Goal: Information Seeking & Learning: Learn about a topic

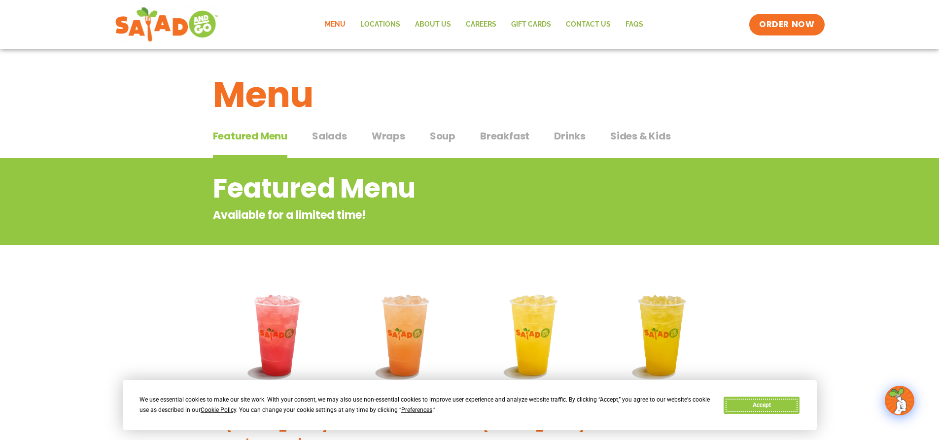
click at [776, 401] on button "Accept" at bounding box center [762, 405] width 76 height 17
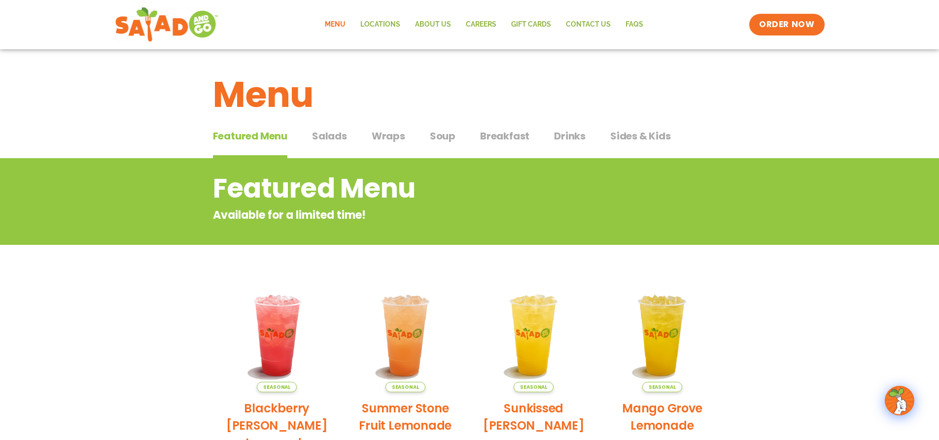
click at [331, 140] on span "Salads" at bounding box center [329, 136] width 35 height 15
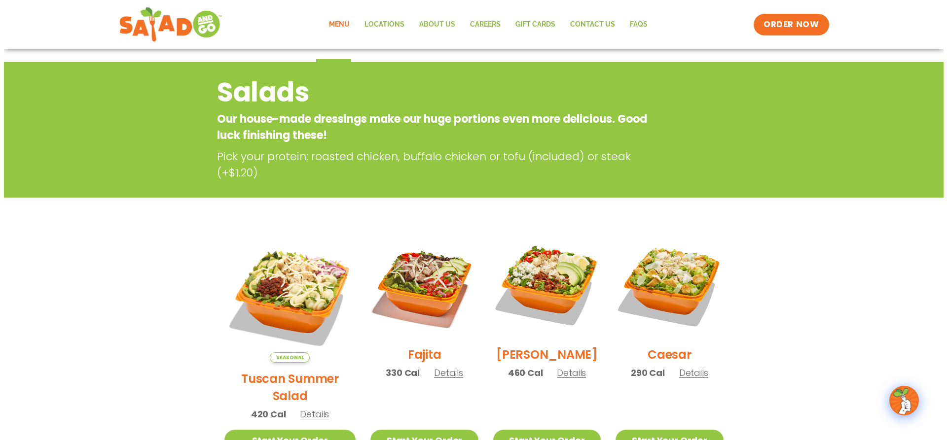
scroll to position [99, 0]
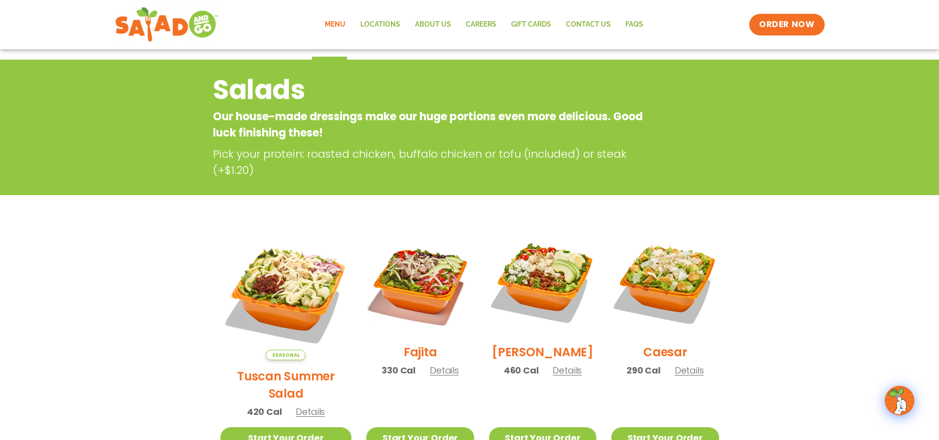
click at [553, 377] on span "Details" at bounding box center [567, 370] width 29 height 12
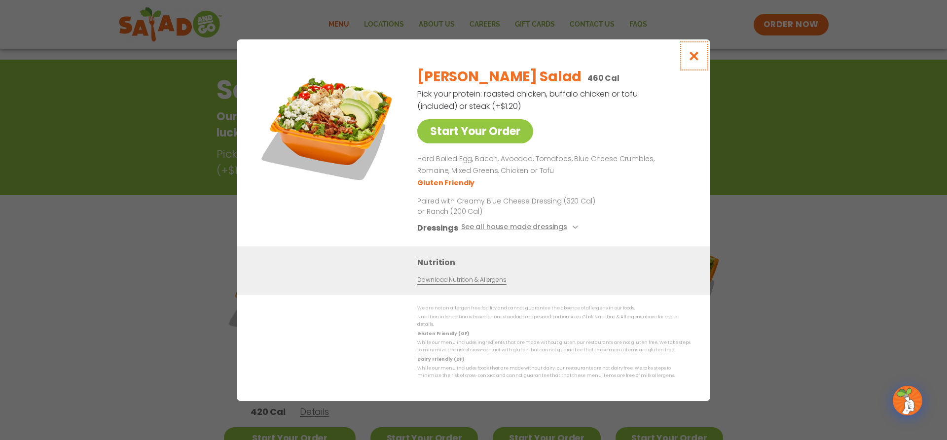
click at [697, 56] on icon "Close modal" at bounding box center [694, 56] width 12 height 10
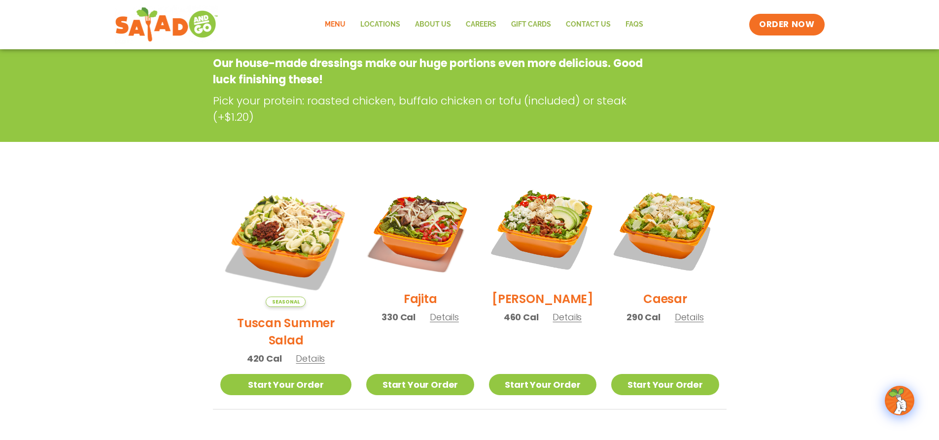
scroll to position [158, 0]
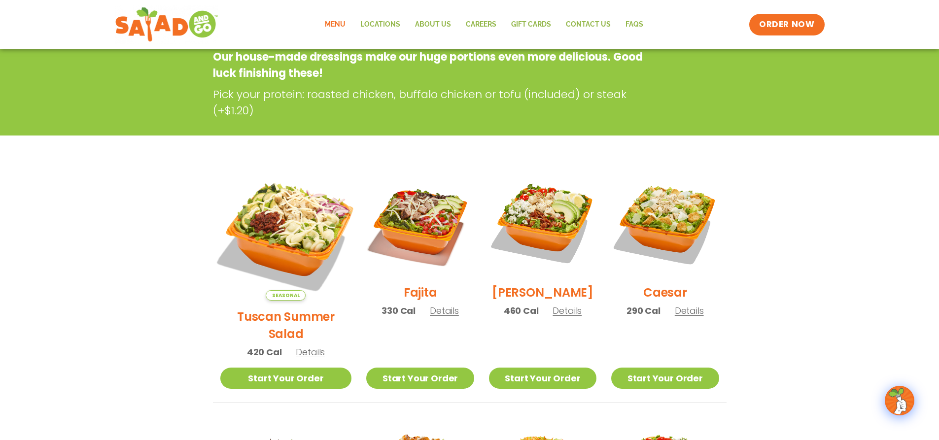
click at [277, 228] on img at bounding box center [286, 235] width 154 height 154
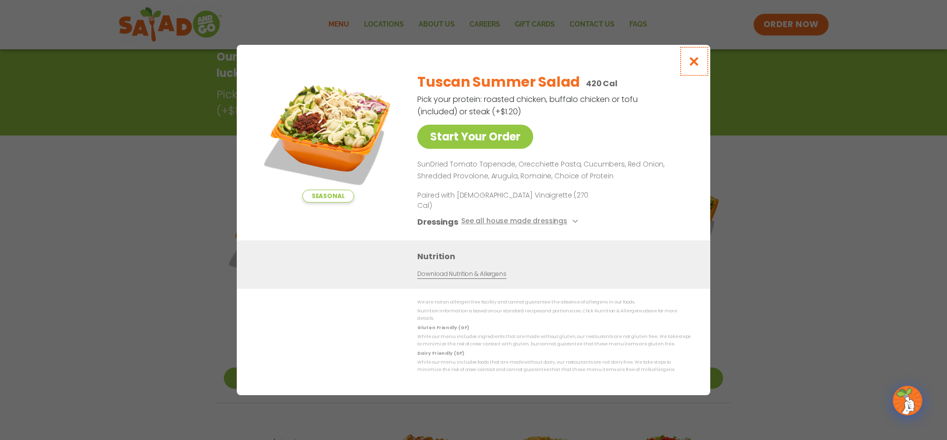
click at [694, 67] on icon "Close modal" at bounding box center [694, 61] width 12 height 10
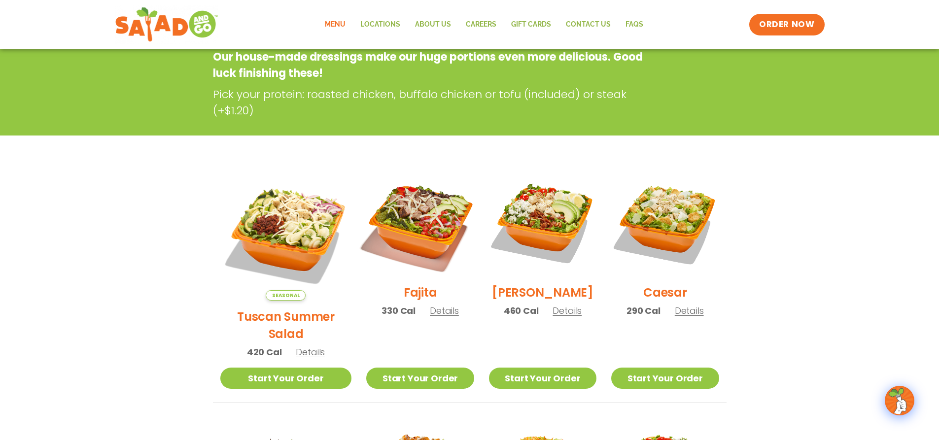
click at [428, 242] on img at bounding box center [420, 223] width 126 height 126
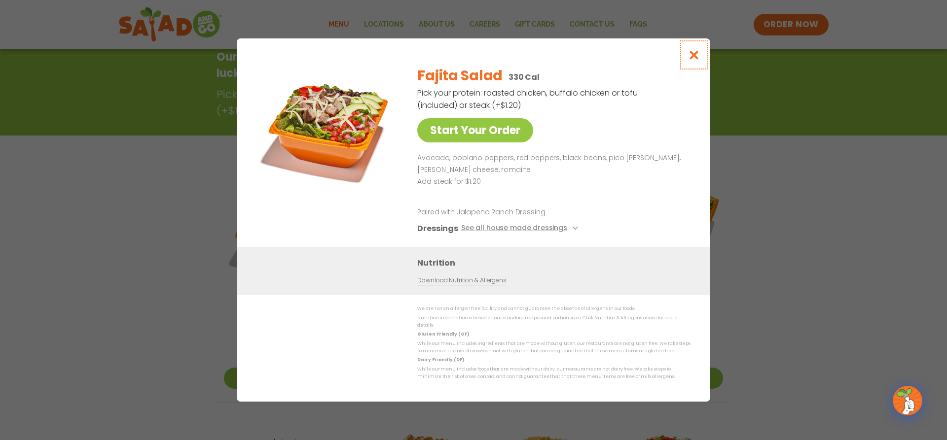
click at [696, 58] on icon "Close modal" at bounding box center [694, 55] width 12 height 10
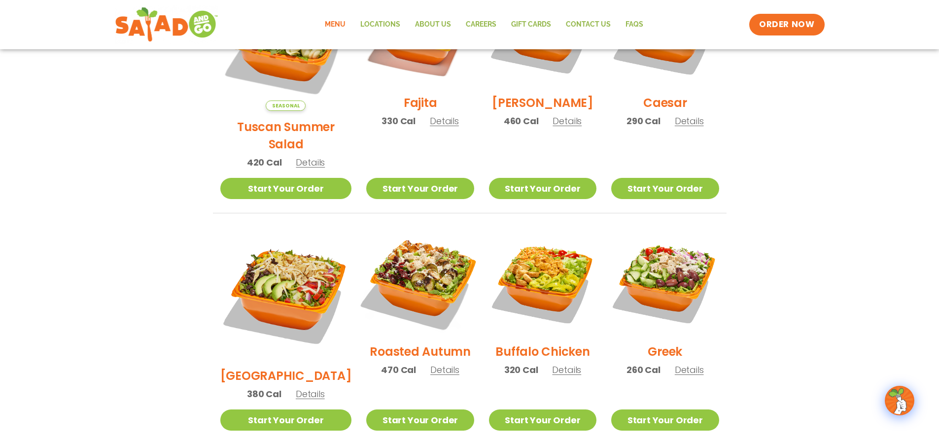
scroll to position [355, 0]
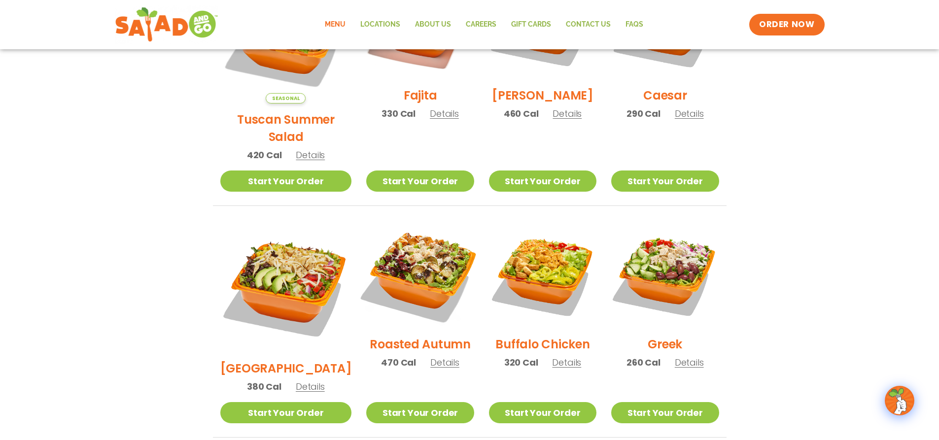
click at [431, 256] on img at bounding box center [420, 274] width 126 height 126
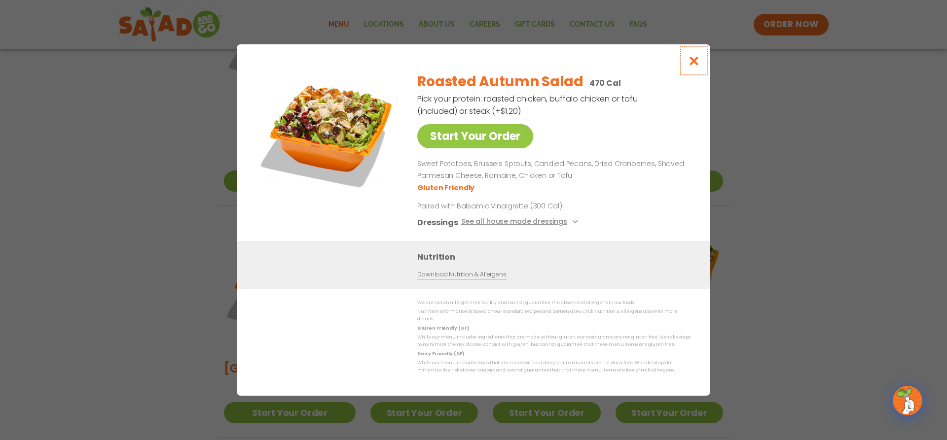
click at [696, 63] on icon "Close modal" at bounding box center [694, 61] width 12 height 10
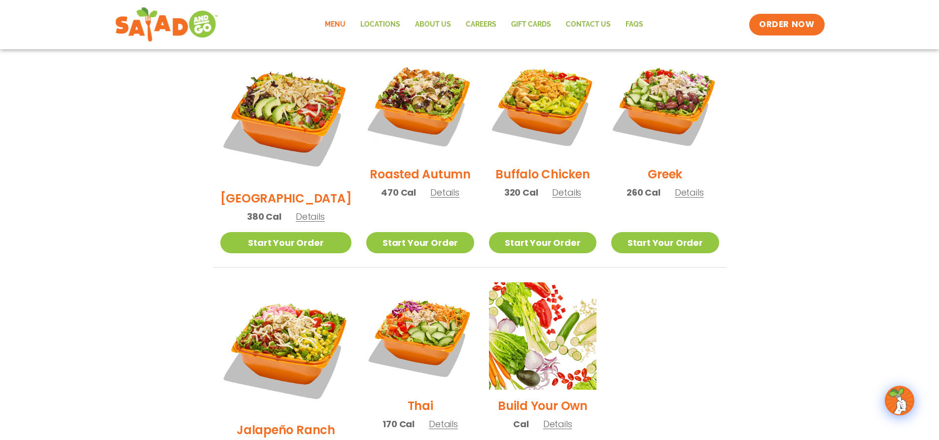
scroll to position [503, 0]
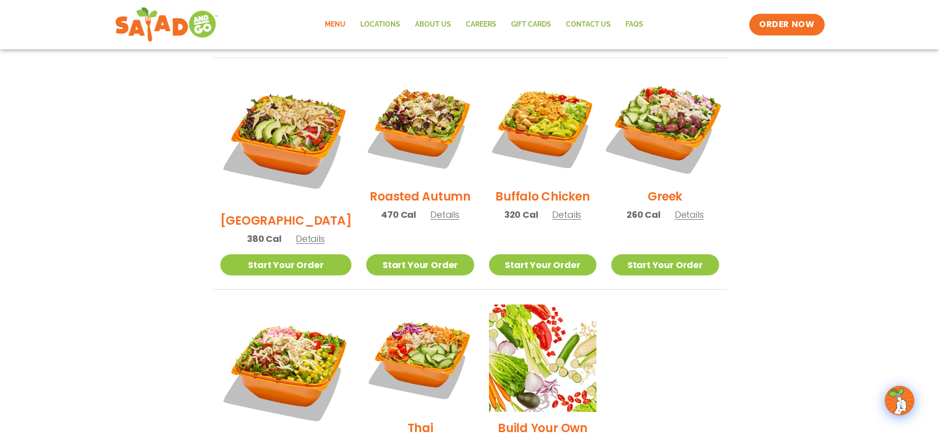
click at [685, 103] on img at bounding box center [665, 127] width 126 height 126
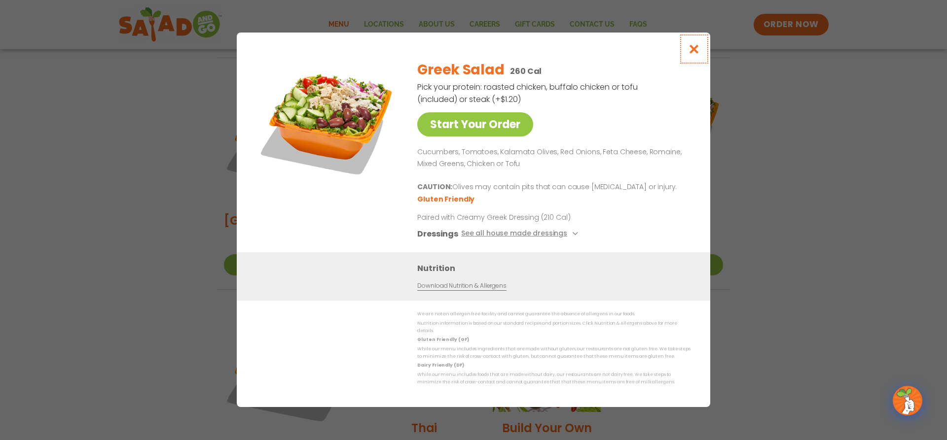
click at [692, 52] on icon "Close modal" at bounding box center [694, 49] width 12 height 10
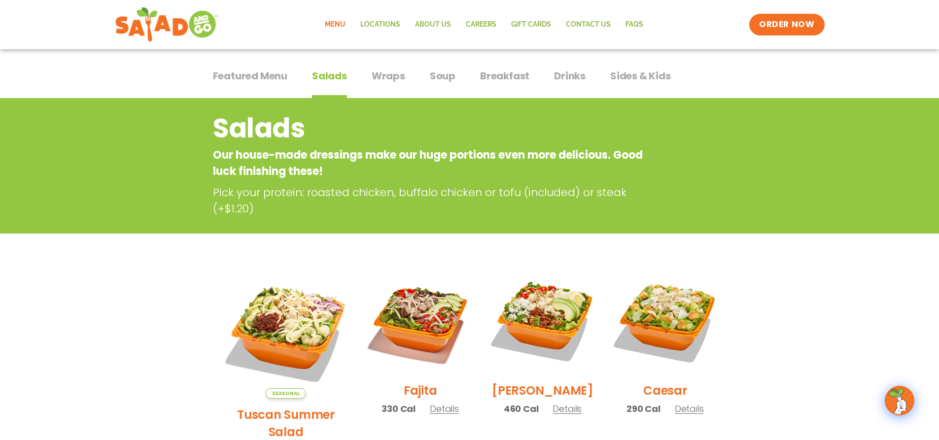
scroll to position [60, 0]
click at [401, 75] on span "Wraps" at bounding box center [389, 76] width 34 height 15
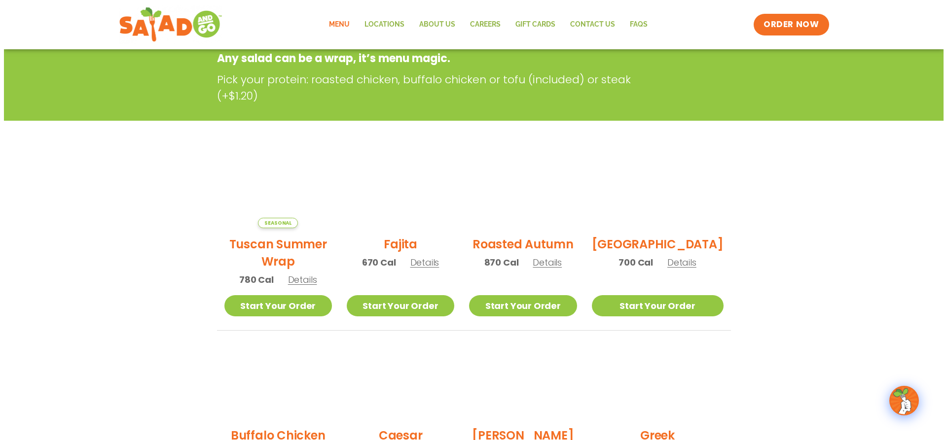
scroll to position [60, 0]
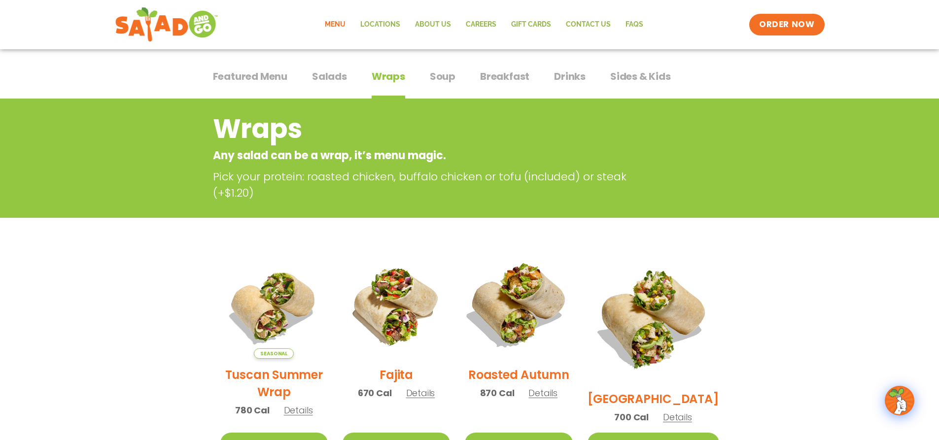
click at [522, 321] on img at bounding box center [519, 305] width 126 height 126
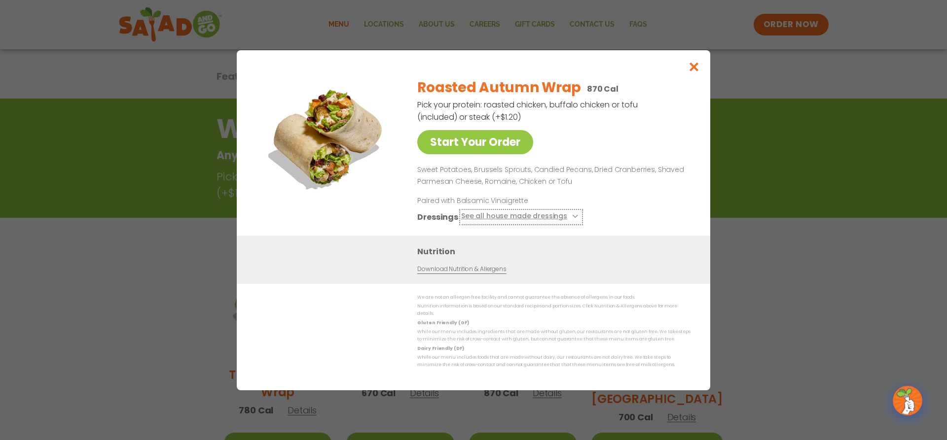
click at [552, 218] on button "See all house made dressings" at bounding box center [521, 216] width 120 height 12
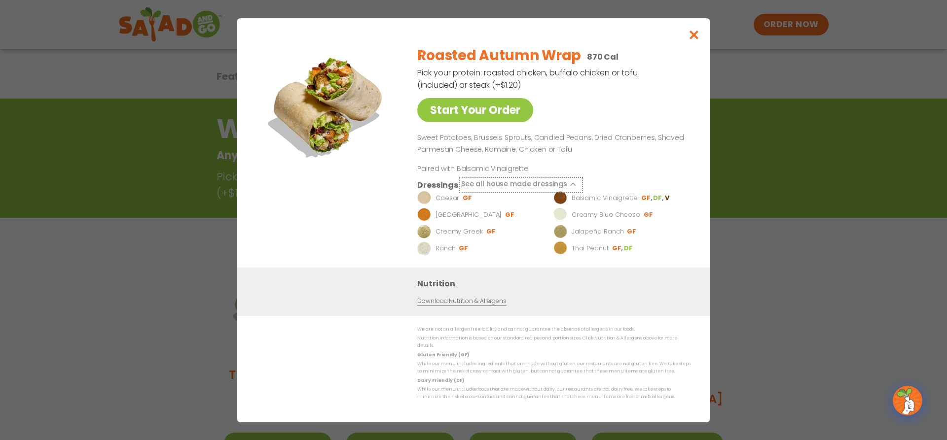
click at [551, 190] on button "See all house made dressings" at bounding box center [521, 184] width 120 height 12
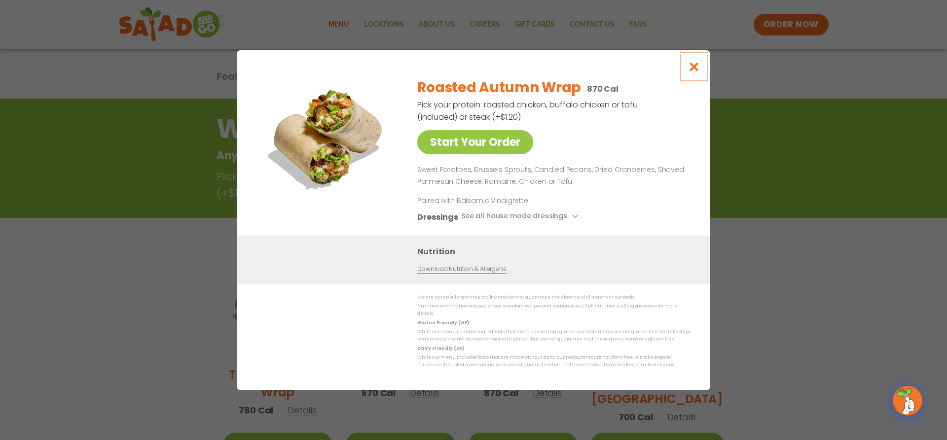
click at [697, 67] on icon "Close modal" at bounding box center [694, 67] width 12 height 10
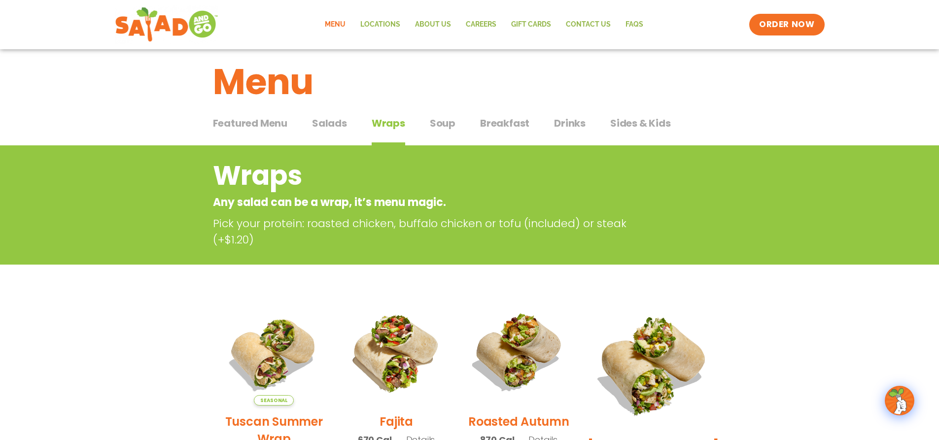
scroll to position [0, 0]
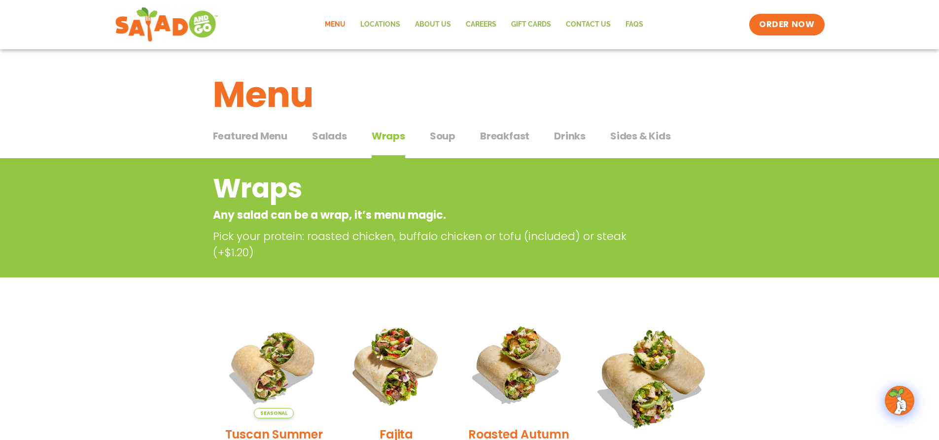
click at [441, 134] on span "Soup" at bounding box center [443, 136] width 26 height 15
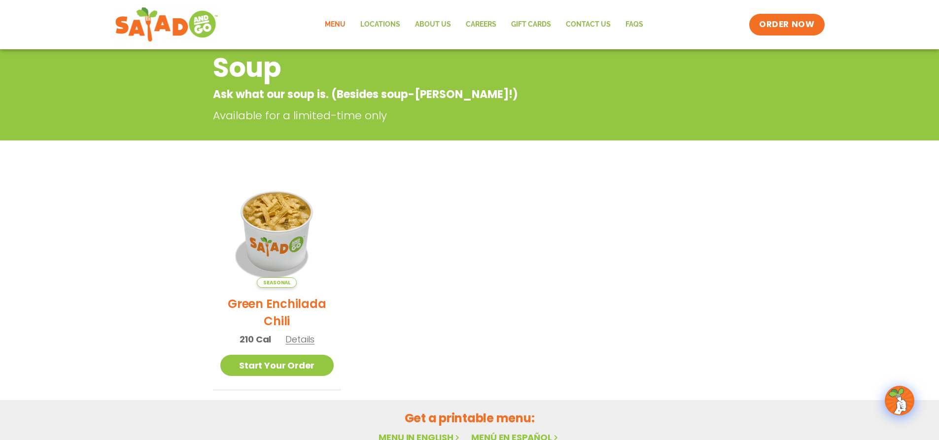
scroll to position [148, 0]
